Goal: Information Seeking & Learning: Learn about a topic

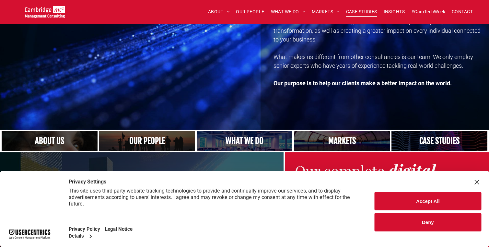
scroll to position [96, 0]
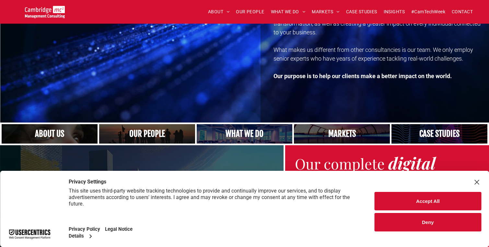
drag, startPoint x: 449, startPoint y: 194, endPoint x: 450, endPoint y: 190, distance: 3.6
click at [449, 194] on button "Accept All" at bounding box center [427, 201] width 107 height 18
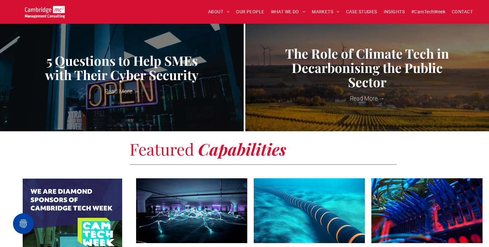
scroll to position [0, 0]
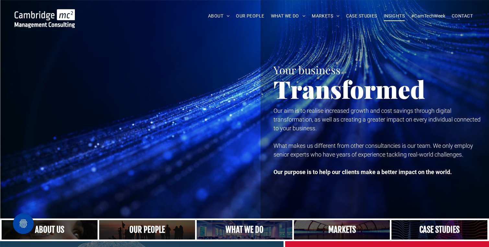
click at [391, 16] on span "INSIGHTS" at bounding box center [393, 16] width 21 height 10
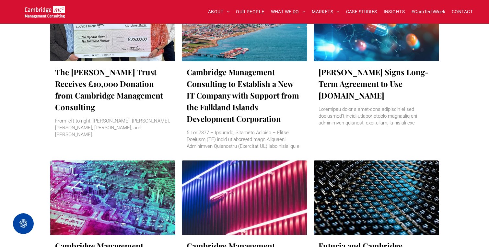
scroll to position [302, 0]
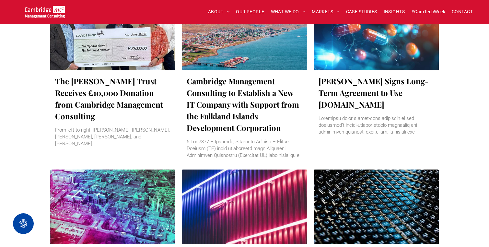
click at [124, 74] on div "The Ulysses Trust Receives £10,000 Donation from Cambridge Management Consultin…" at bounding box center [112, 116] width 125 height 93
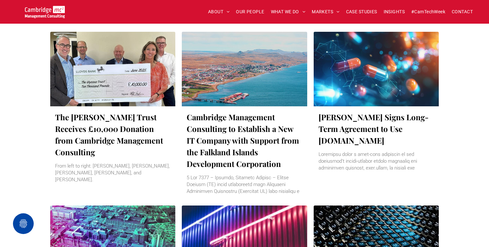
scroll to position [264, 0]
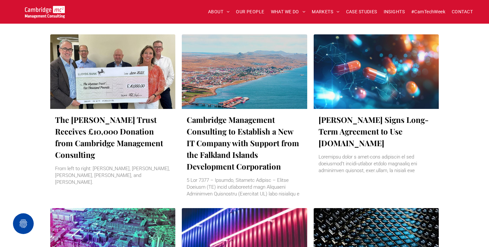
click at [211, 140] on link "Cambridge Management Consulting to Establish a New IT Company with Support from…" at bounding box center [245, 143] width 116 height 58
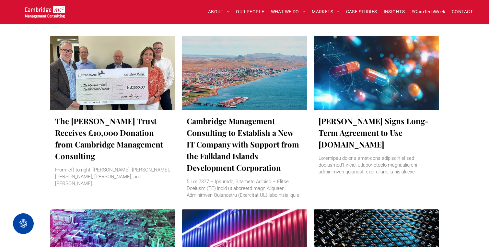
click at [377, 134] on link "Mawdsleys Signs Long-Term Agreement to Use cero.earth" at bounding box center [376, 132] width 116 height 35
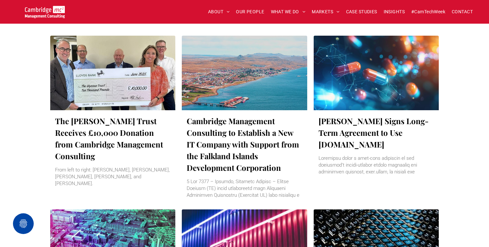
click at [143, 104] on div at bounding box center [112, 72] width 133 height 79
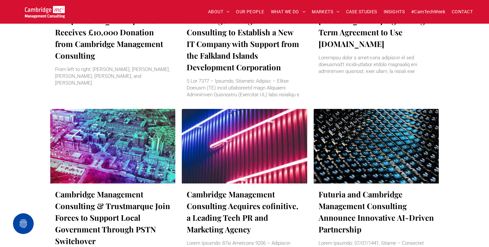
scroll to position [452, 0]
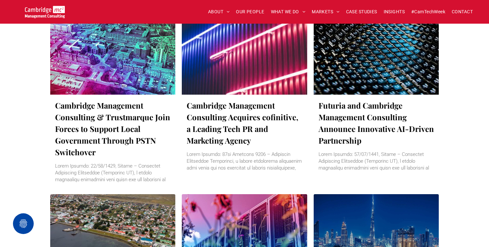
click at [123, 126] on link "Cambridge Management Consulting & Trustmarque Join Forces to Support Local Gove…" at bounding box center [113, 128] width 116 height 58
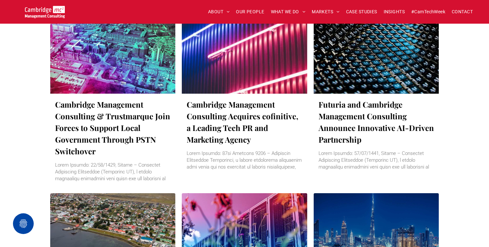
scroll to position [454, 0]
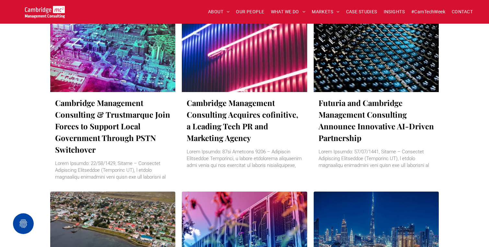
click at [224, 129] on link "Cambridge Management Consulting Acquires cofinitive, a Leading Tech PR and Mark…" at bounding box center [245, 120] width 116 height 47
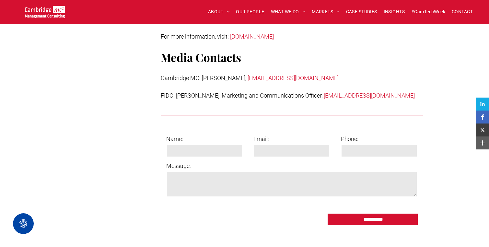
scroll to position [757, 0]
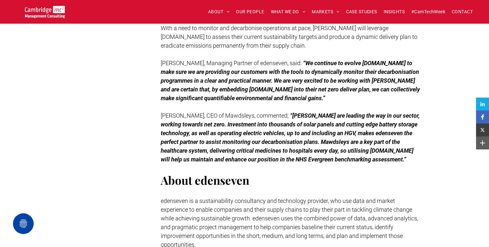
scroll to position [335, 0]
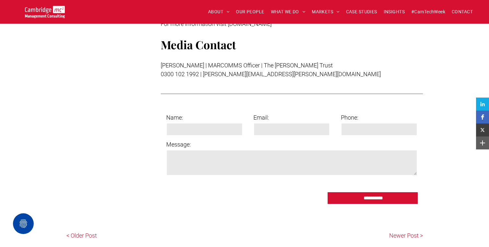
scroll to position [746, 0]
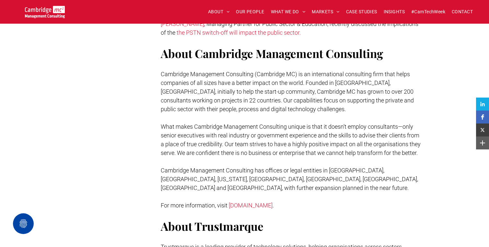
scroll to position [611, 0]
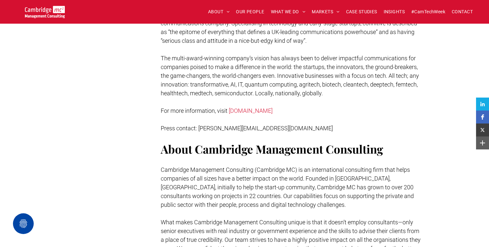
scroll to position [652, 0]
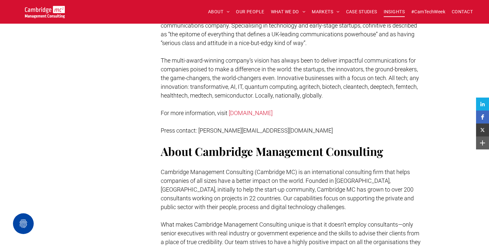
click at [396, 13] on span "INSIGHTS" at bounding box center [393, 12] width 21 height 10
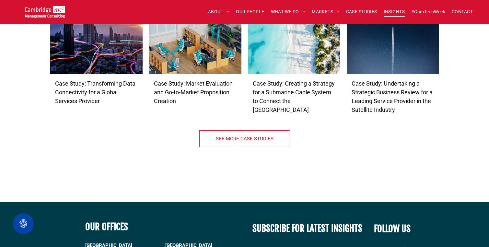
scroll to position [1979, 0]
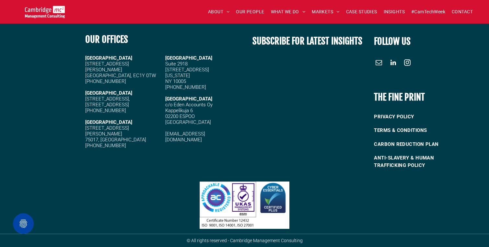
click at [184, 132] on link "[EMAIL_ADDRESS][DOMAIN_NAME]" at bounding box center [185, 137] width 40 height 12
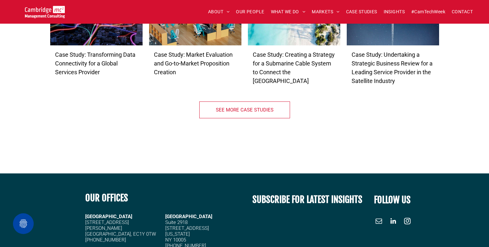
scroll to position [1737, 0]
